Goal: Task Accomplishment & Management: Manage account settings

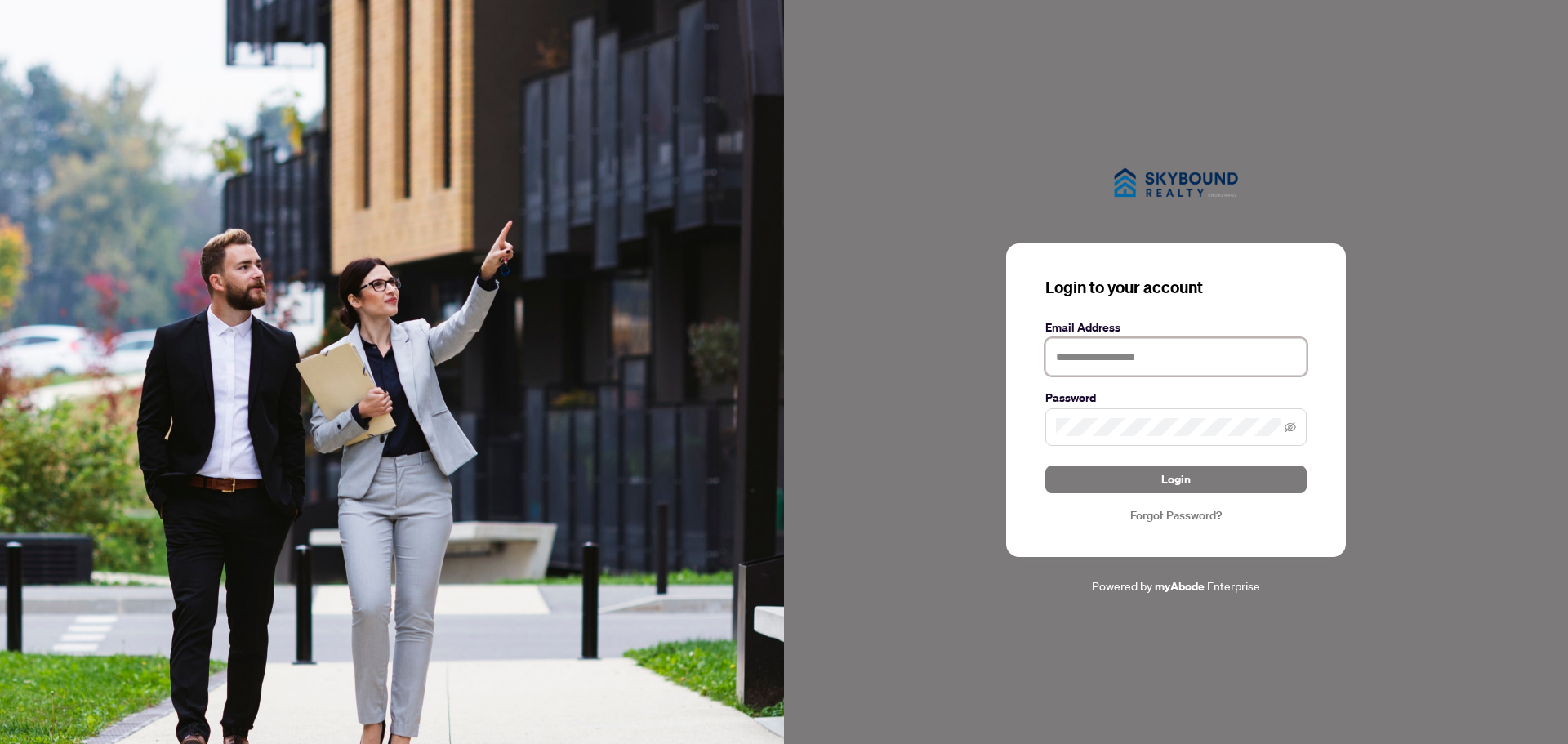
click at [1105, 361] on input "text" at bounding box center [1175, 357] width 261 height 38
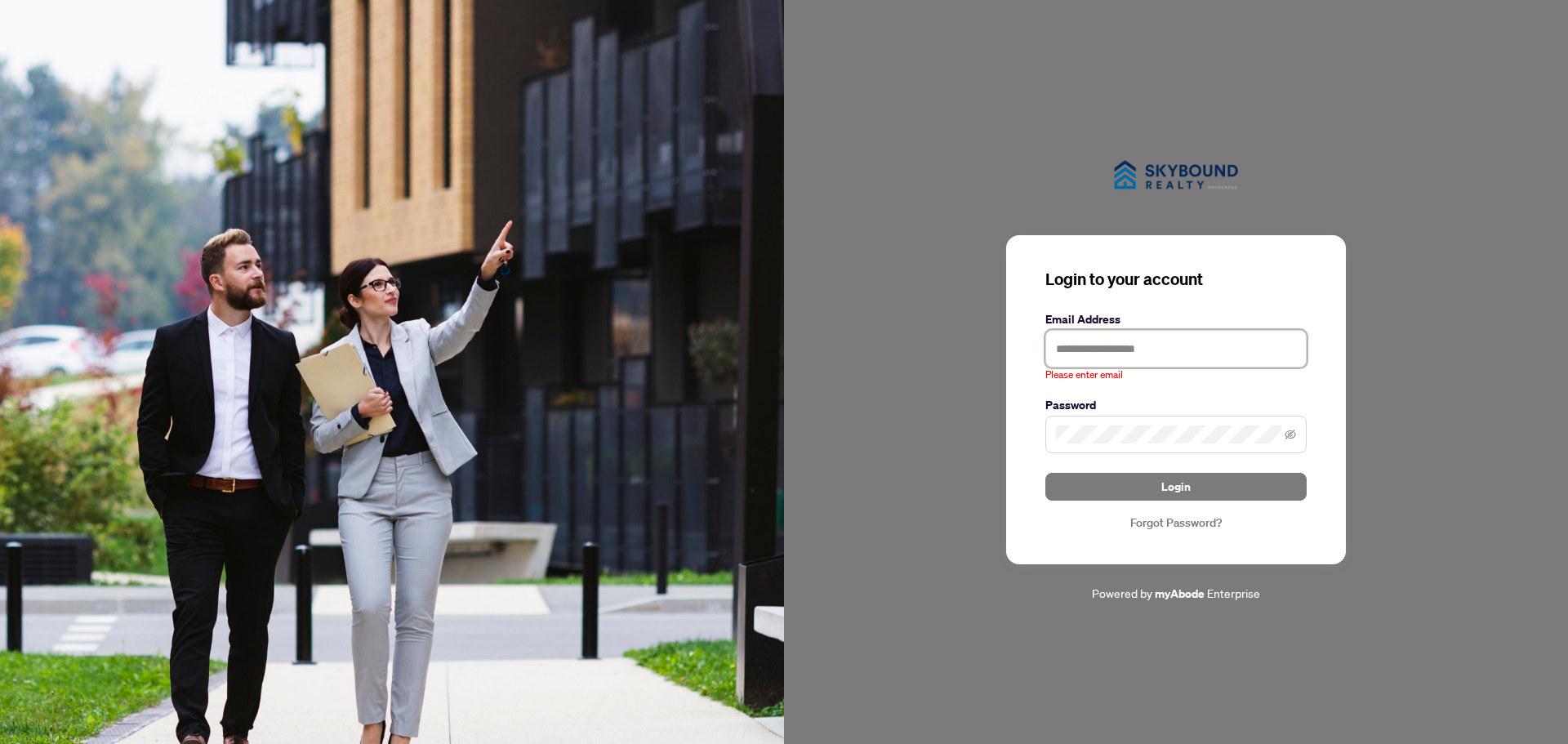
click at [1104, 353] on input "text" at bounding box center [1175, 349] width 261 height 38
type input "**********"
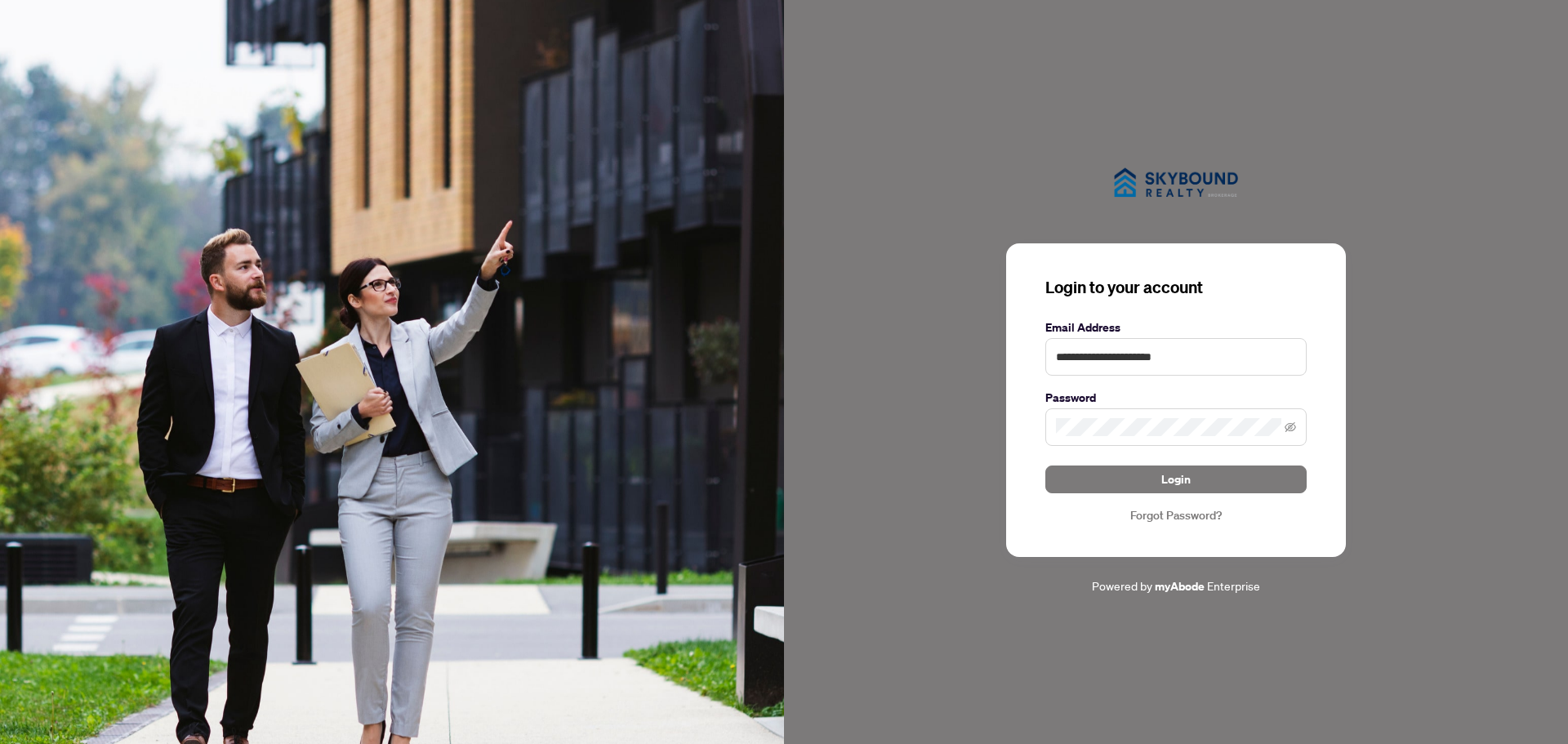
click at [1064, 536] on div "**********" at bounding box center [1176, 400] width 340 height 313
click at [1157, 480] on button "Login" at bounding box center [1175, 479] width 261 height 27
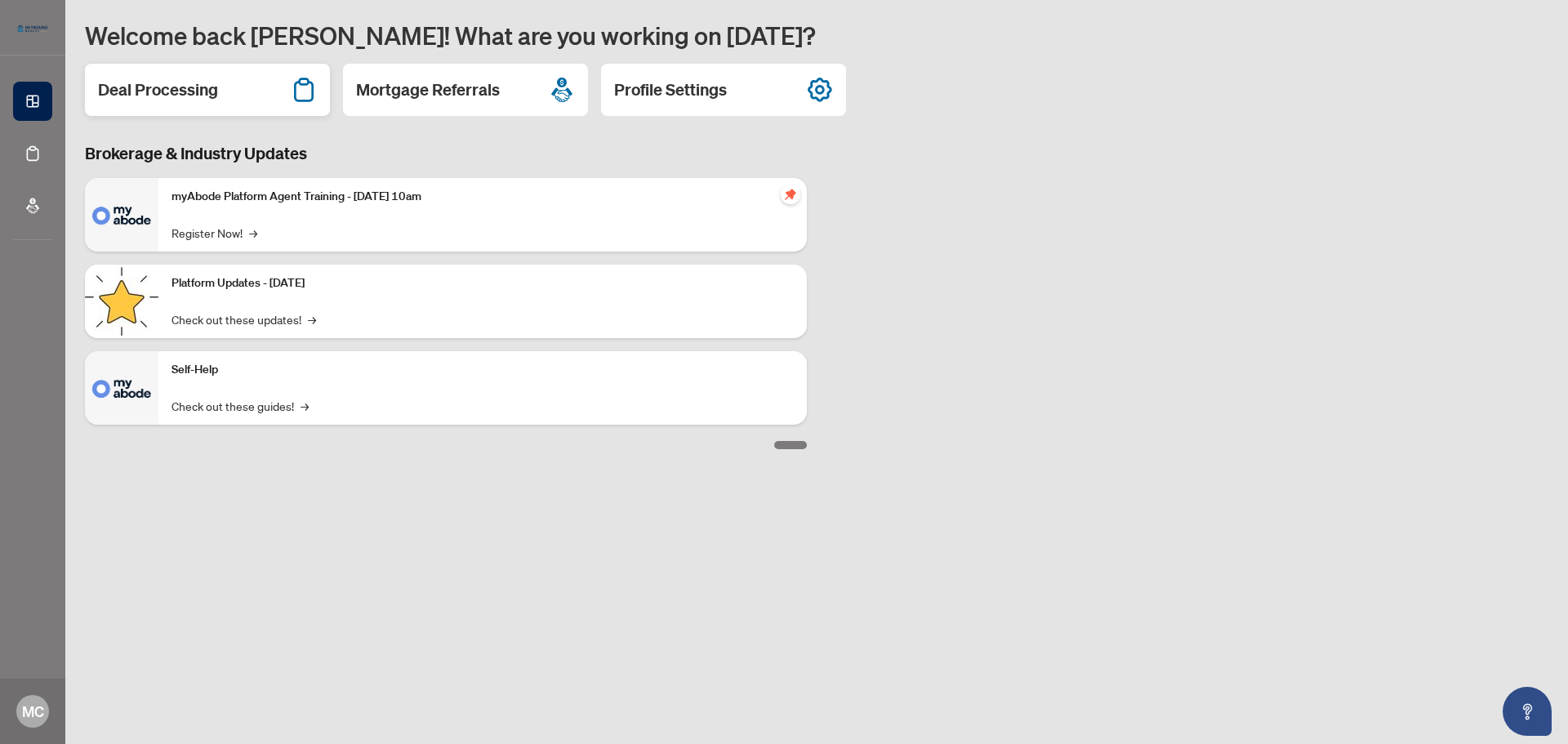
click at [173, 91] on h2 "Deal Processing" at bounding box center [158, 90] width 120 height 23
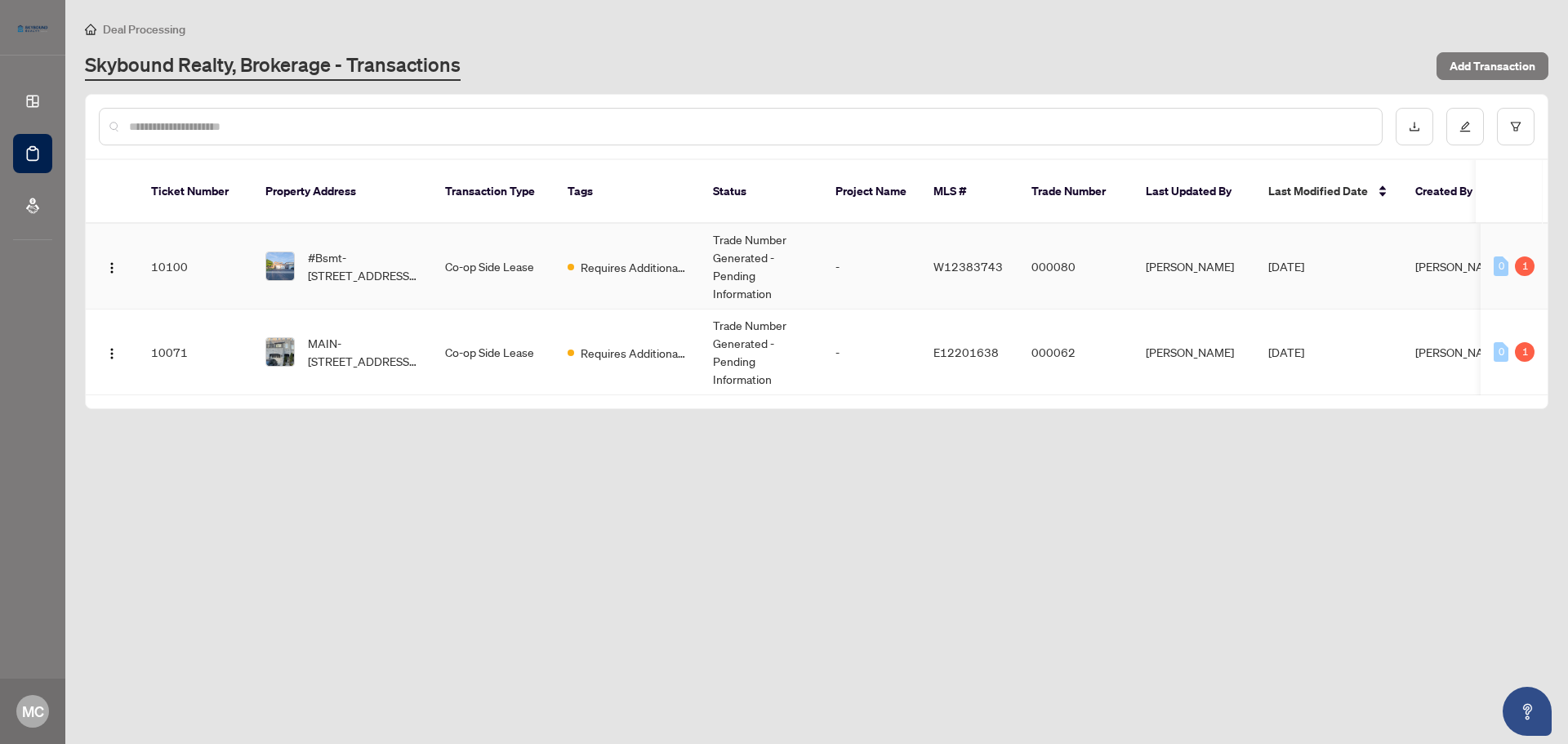
click at [442, 251] on td "Co-op Side Lease" at bounding box center [494, 266] width 123 height 86
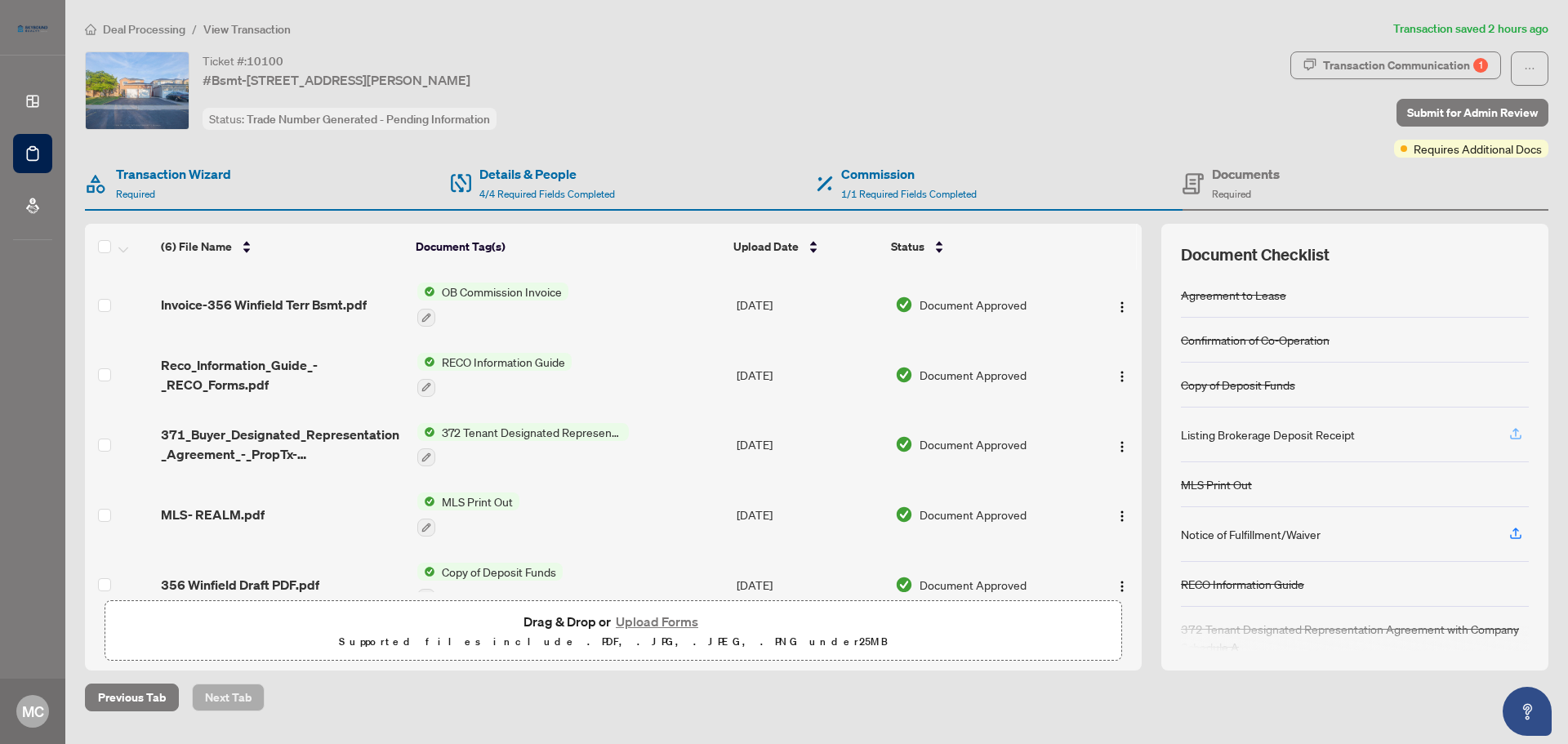
click at [1516, 433] on icon "button" at bounding box center [1515, 431] width 7 height 8
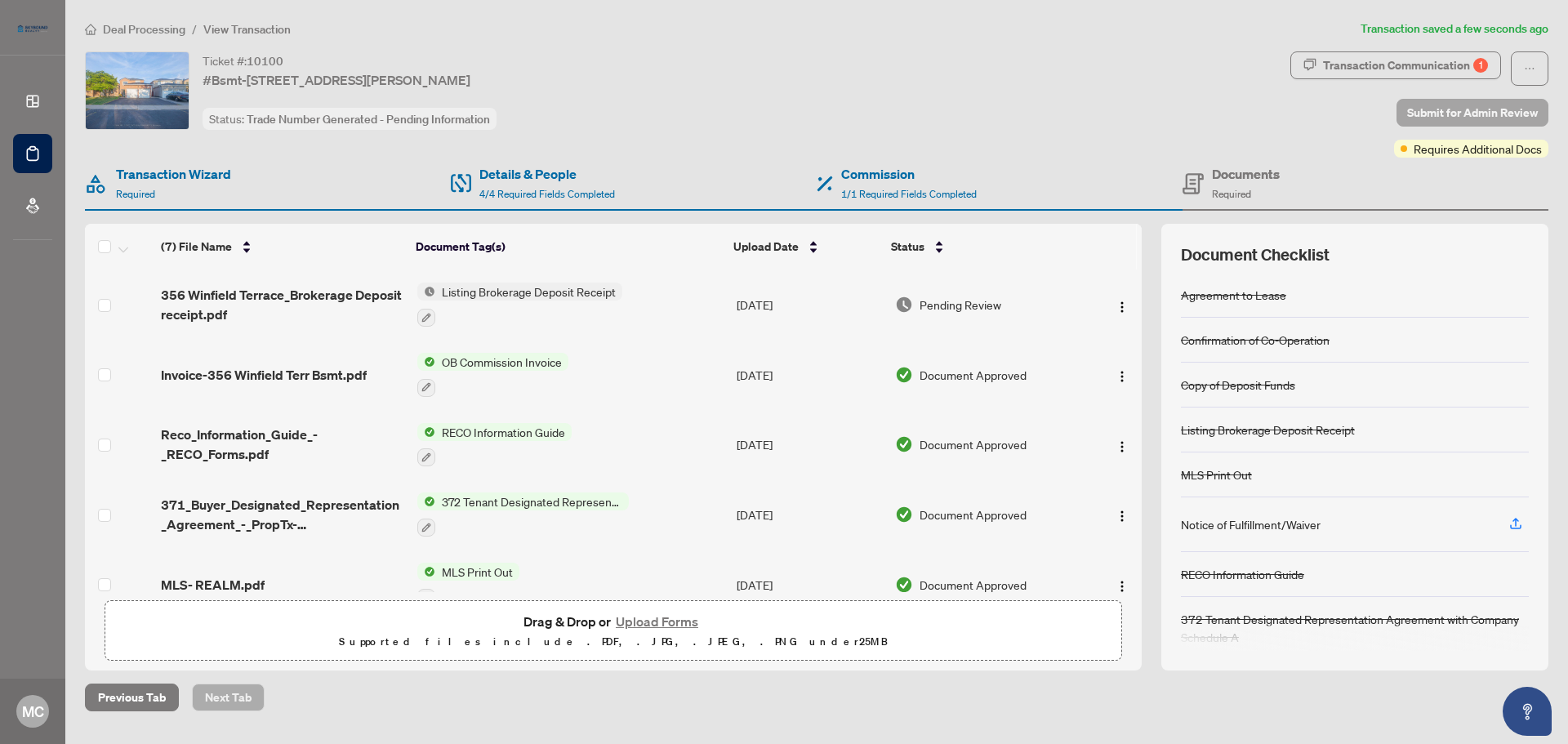
click at [1461, 106] on span "Submit for Admin Review" at bounding box center [1473, 113] width 130 height 26
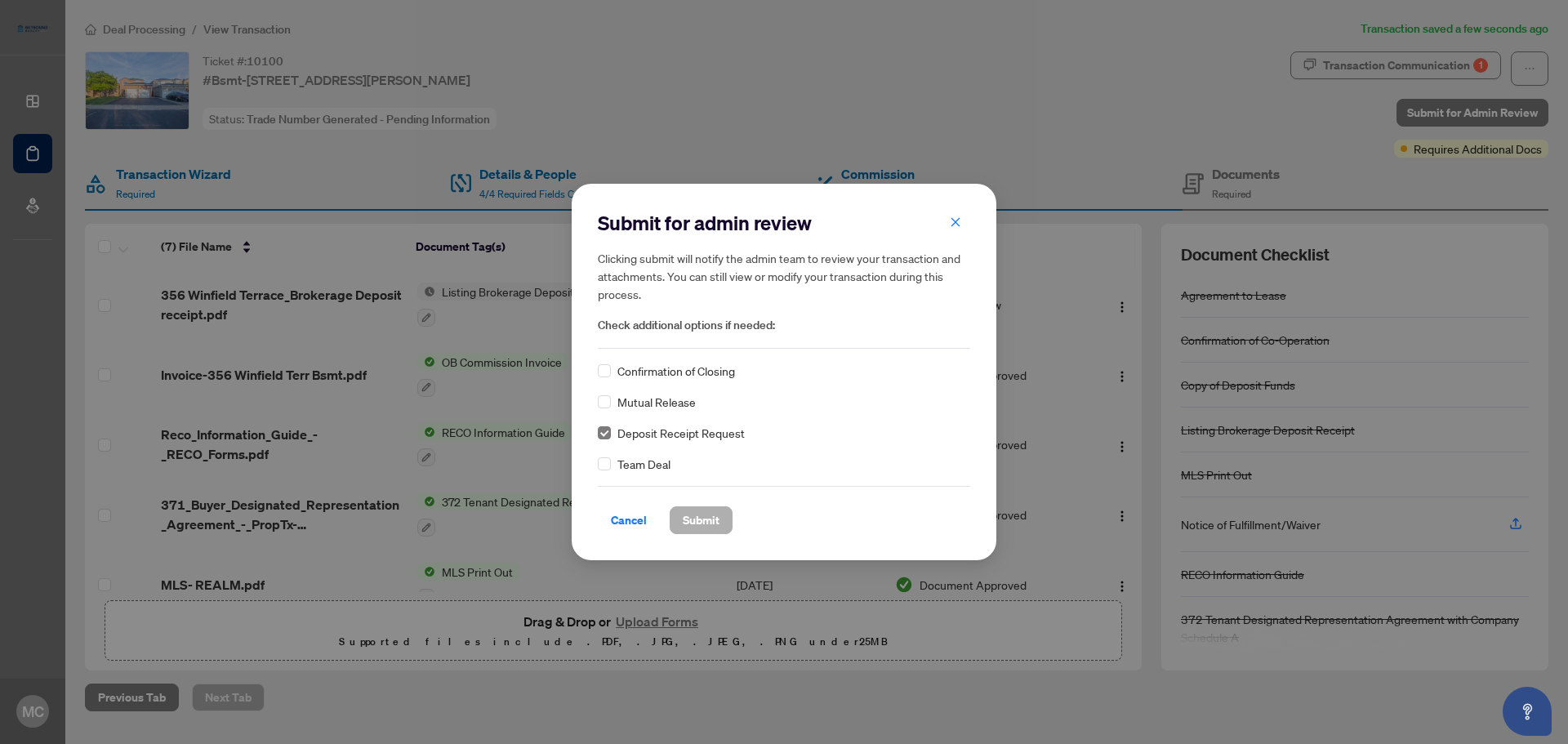
click at [704, 524] on span "Submit" at bounding box center [700, 520] width 37 height 26
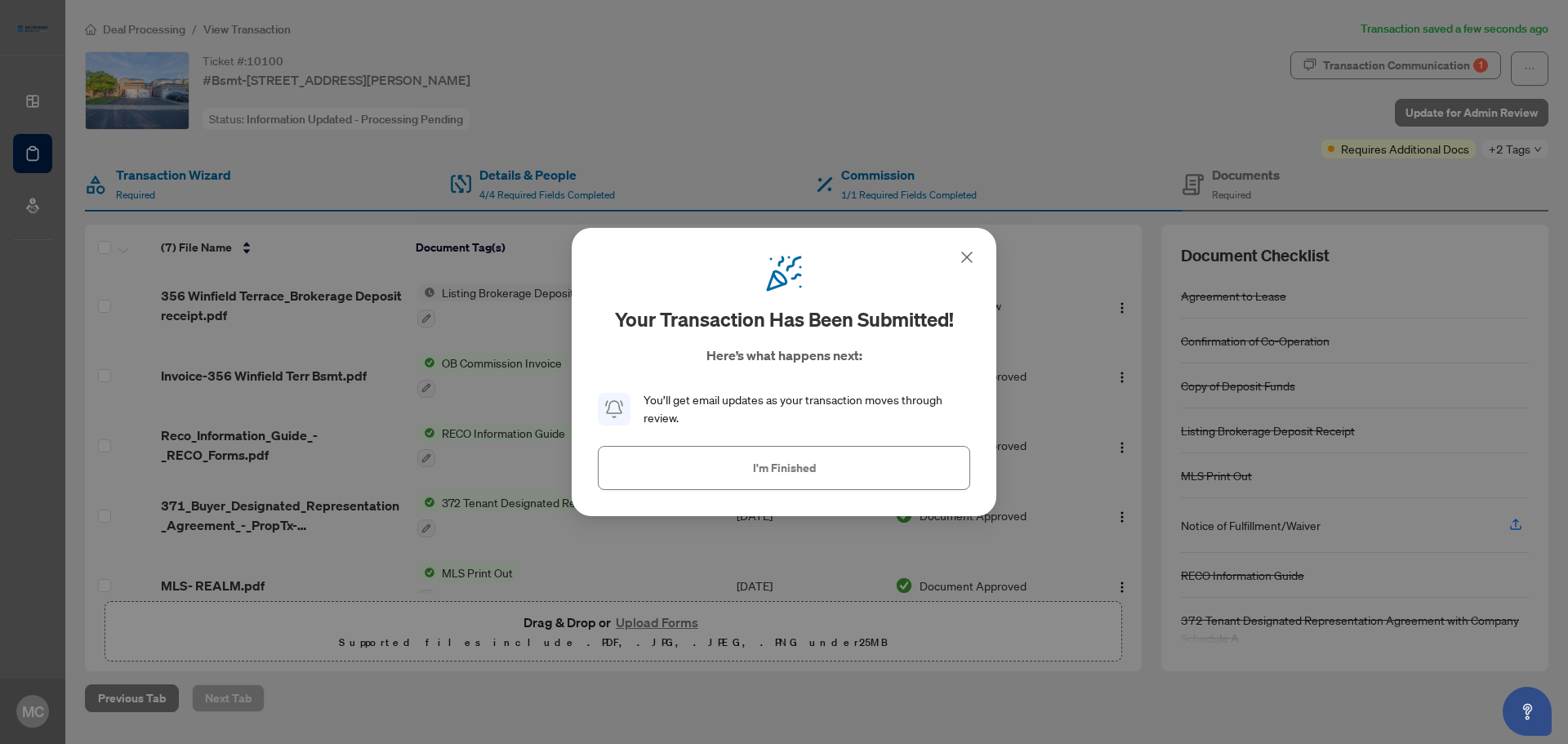
click at [784, 467] on span "I'm Finished" at bounding box center [784, 468] width 63 height 26
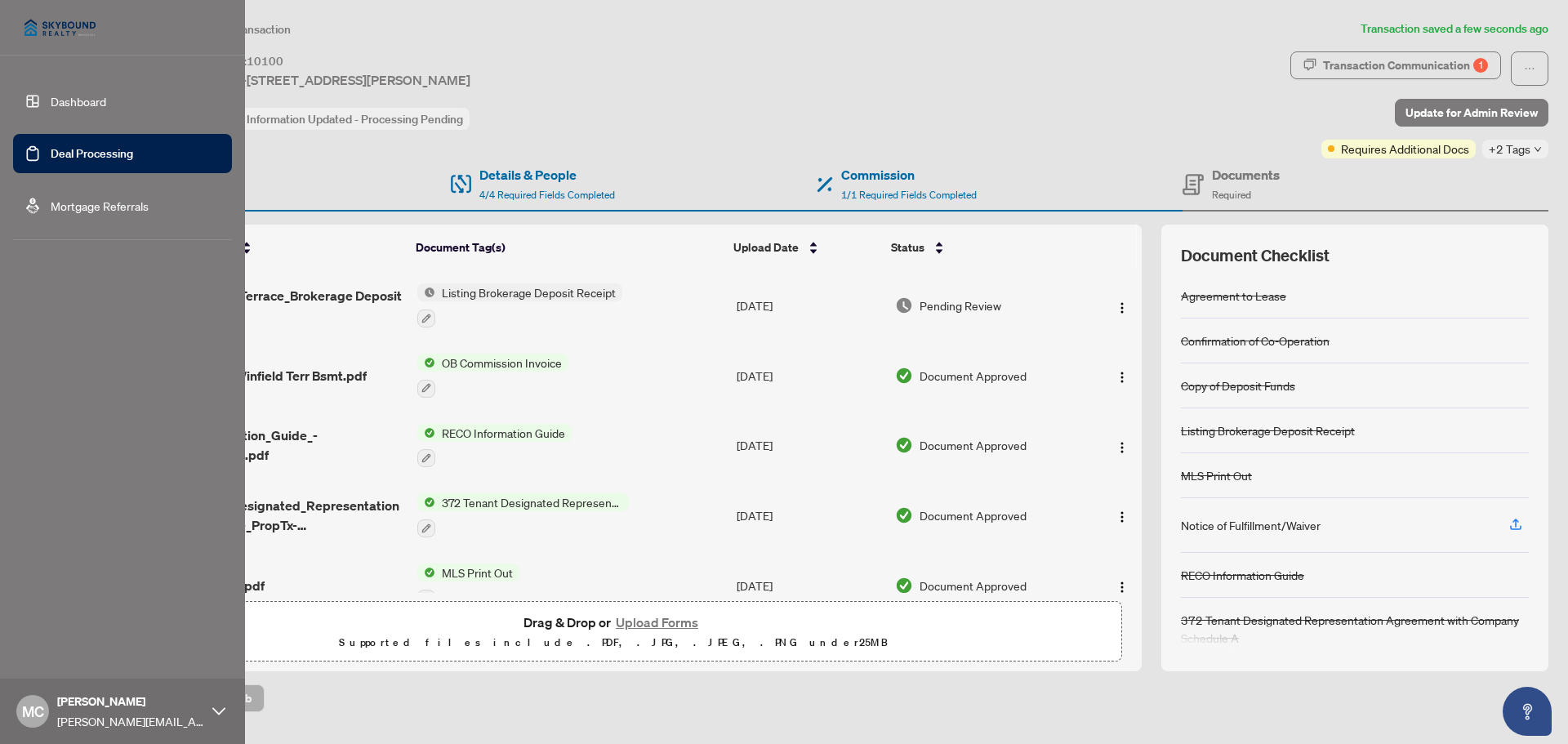
click at [102, 153] on link "Deal Processing" at bounding box center [92, 154] width 82 height 15
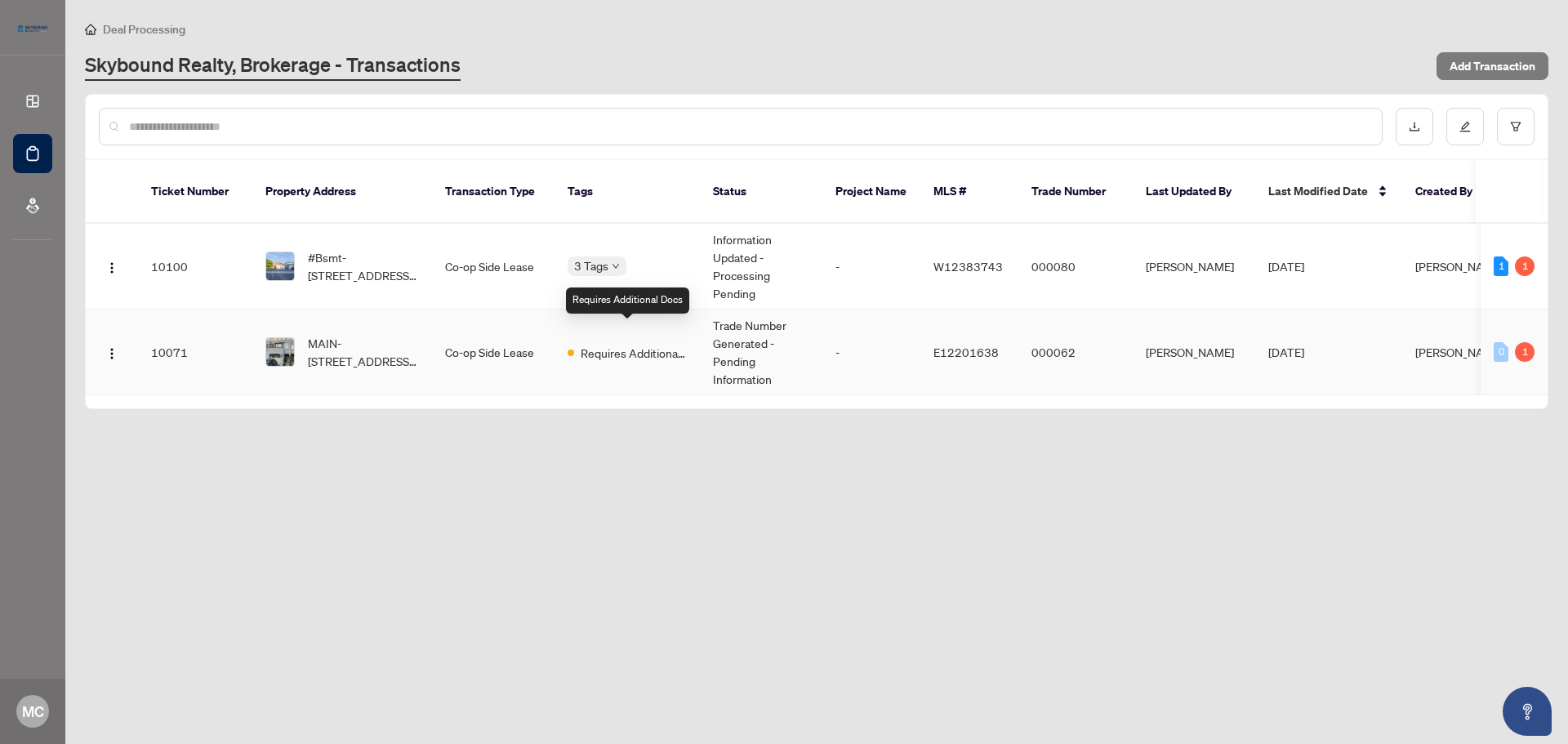
click at [599, 344] on span "Requires Additional Docs" at bounding box center [633, 352] width 106 height 18
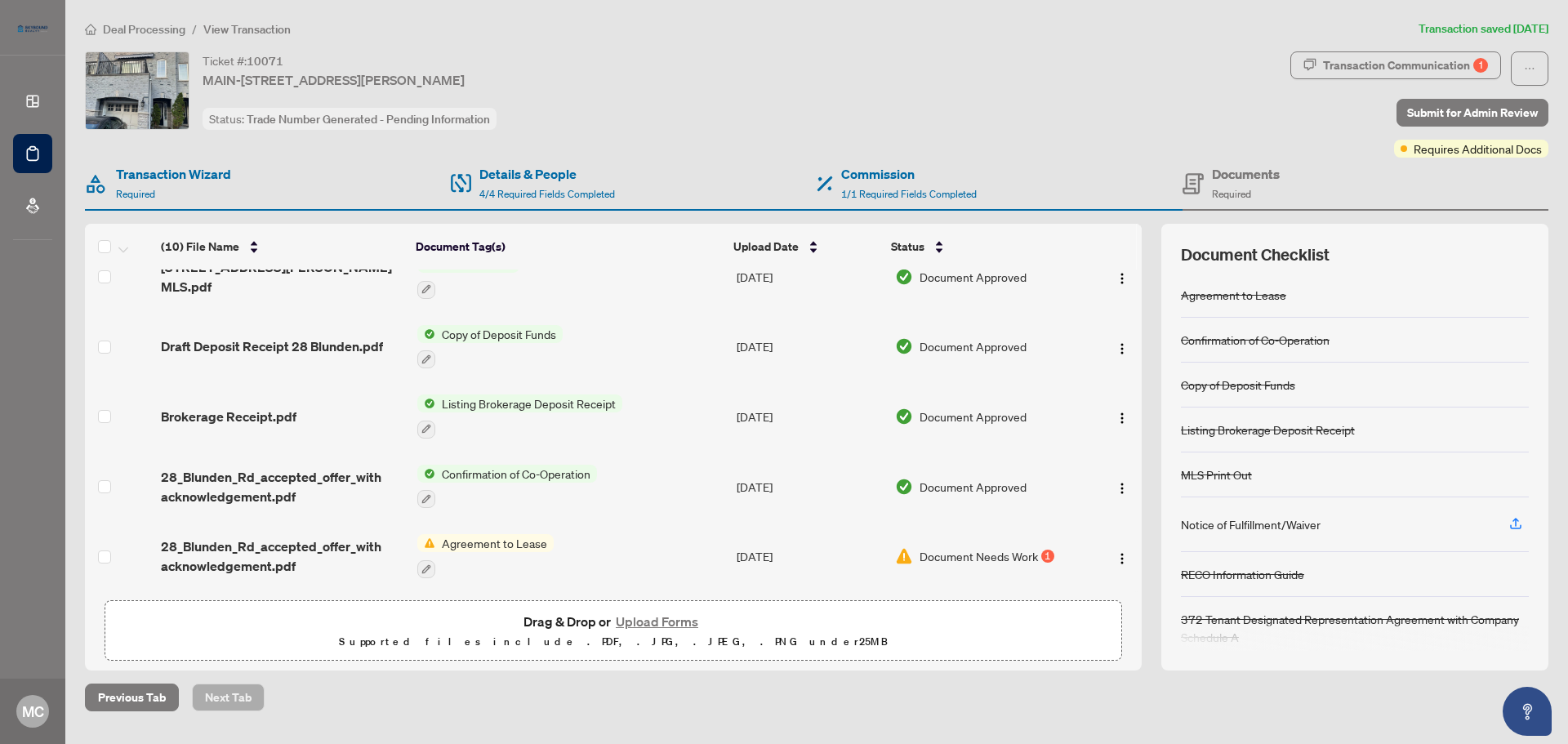
scroll to position [15, 0]
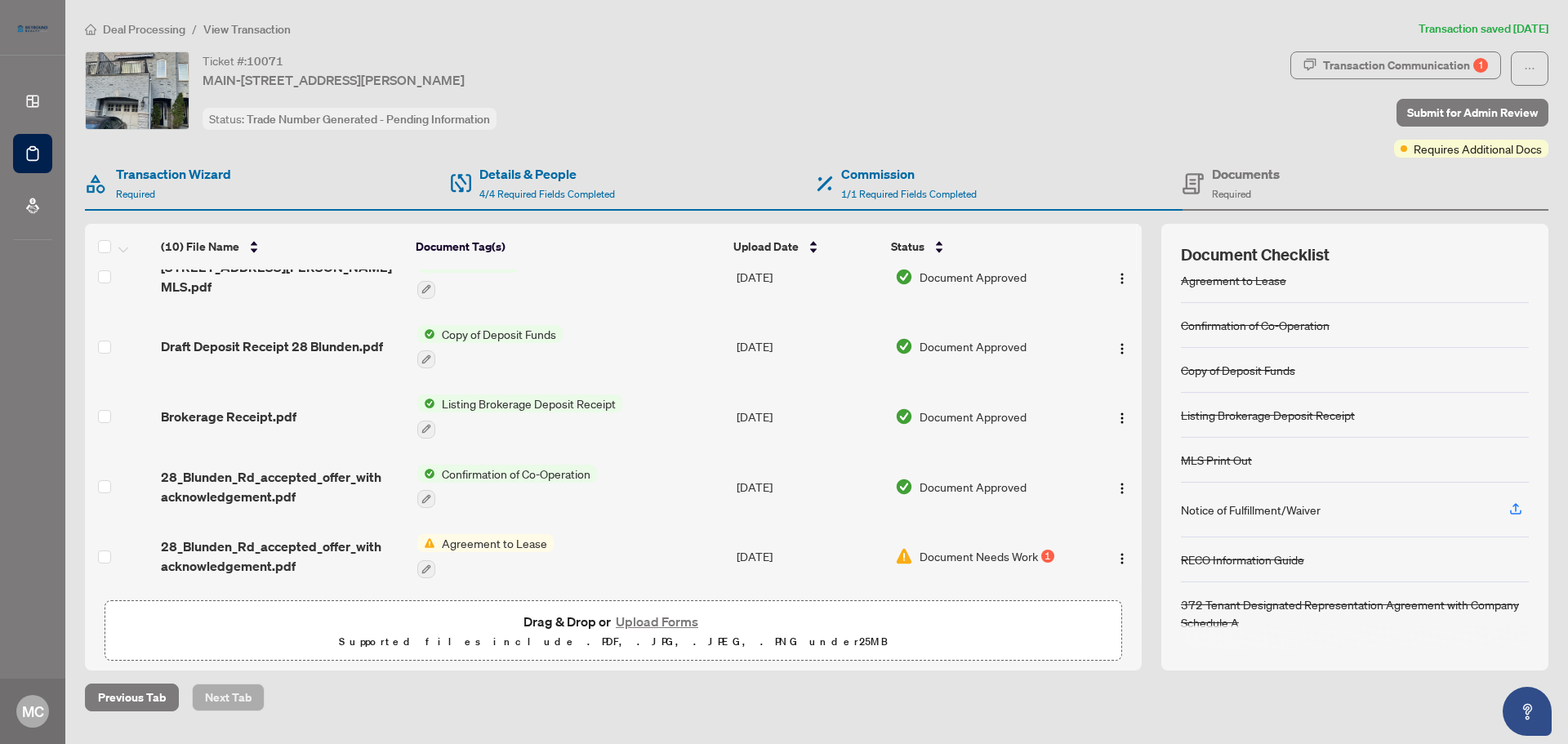
click at [1030, 550] on span "Document Needs Work" at bounding box center [978, 556] width 118 height 18
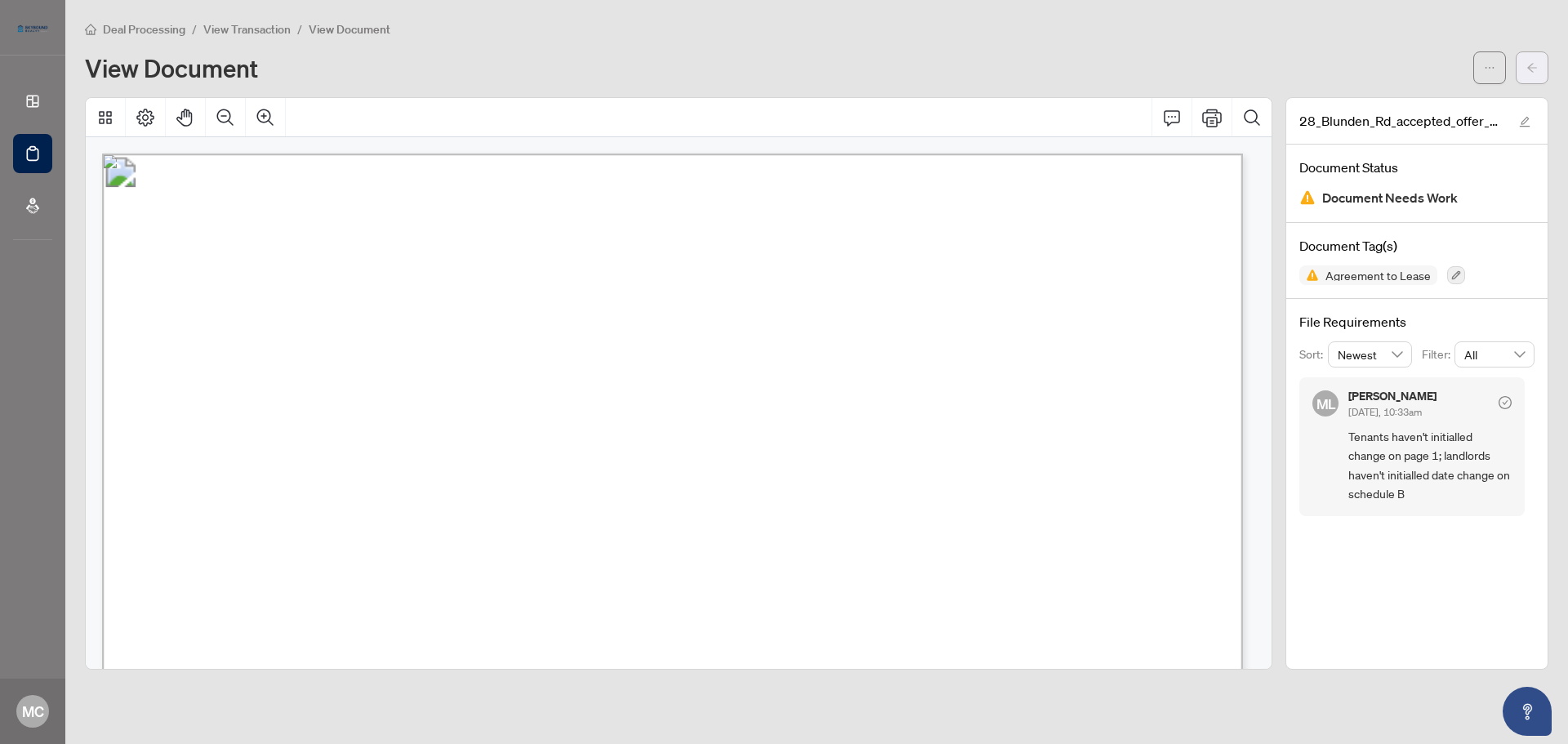
click at [1531, 70] on icon "arrow-left" at bounding box center [1532, 68] width 9 height 9
